Goal: Find specific page/section: Find specific page/section

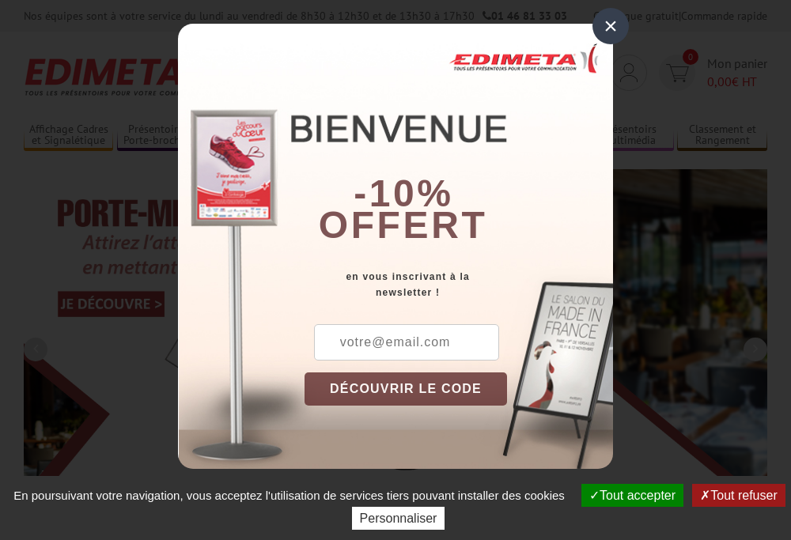
click at [625, 495] on button "Tout accepter" at bounding box center [632, 495] width 102 height 23
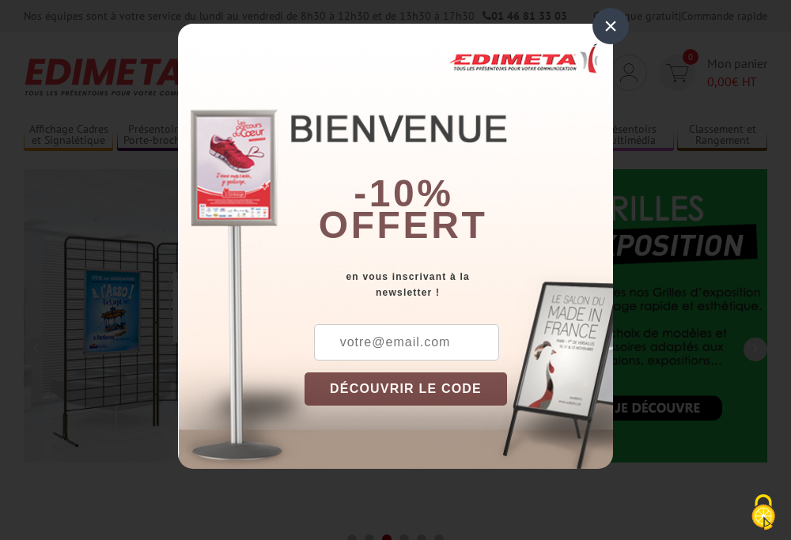
click at [611, 26] on div "×" at bounding box center [610, 26] width 36 height 36
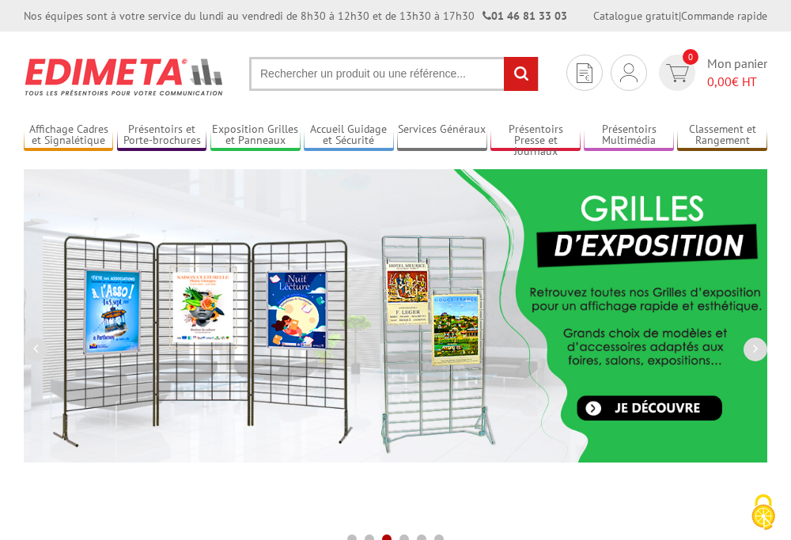
click at [0, 0] on div "Nos équipes sont à votre service du [DATE] au [DATE] de 8h30 à 12h30 et de 13h3…" at bounding box center [395, 16] width 791 height 32
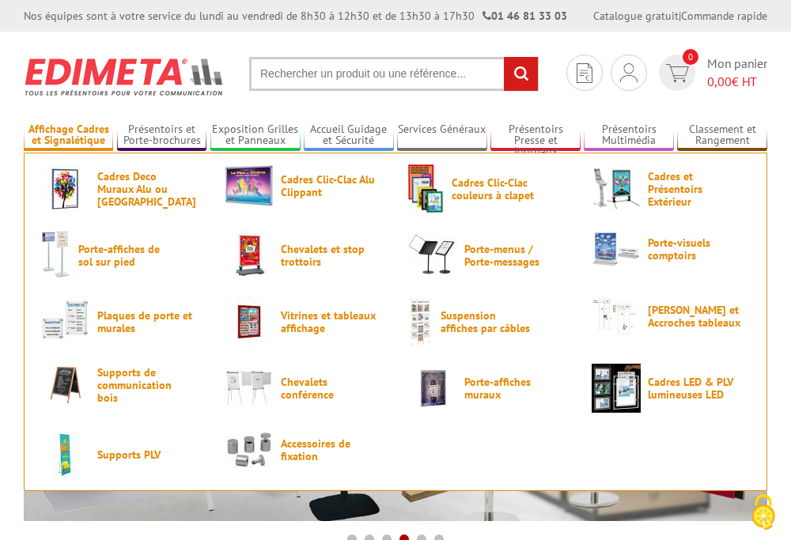
click at [68, 135] on link "Affichage Cadres et Signalétique" at bounding box center [68, 136] width 89 height 26
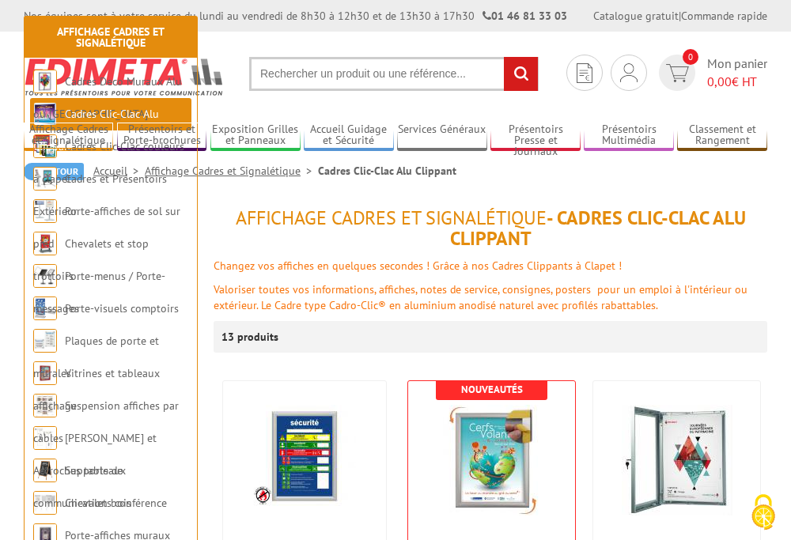
scroll to position [294, 0]
